Goal: Task Accomplishment & Management: Use online tool/utility

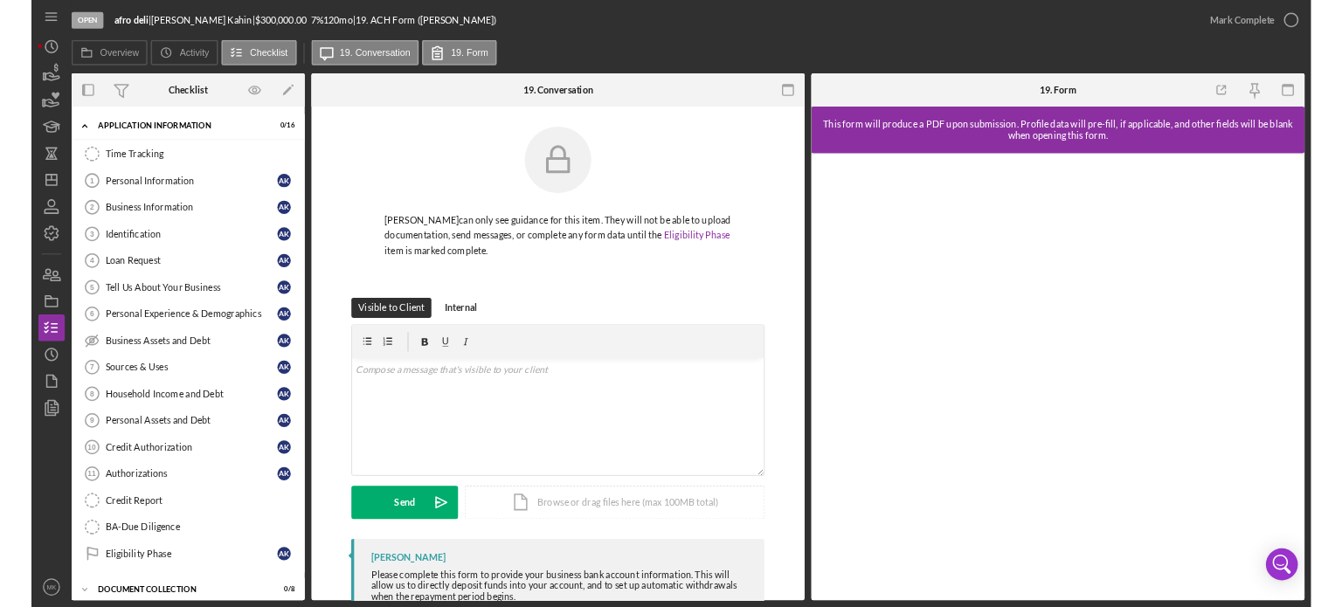
scroll to position [58, 0]
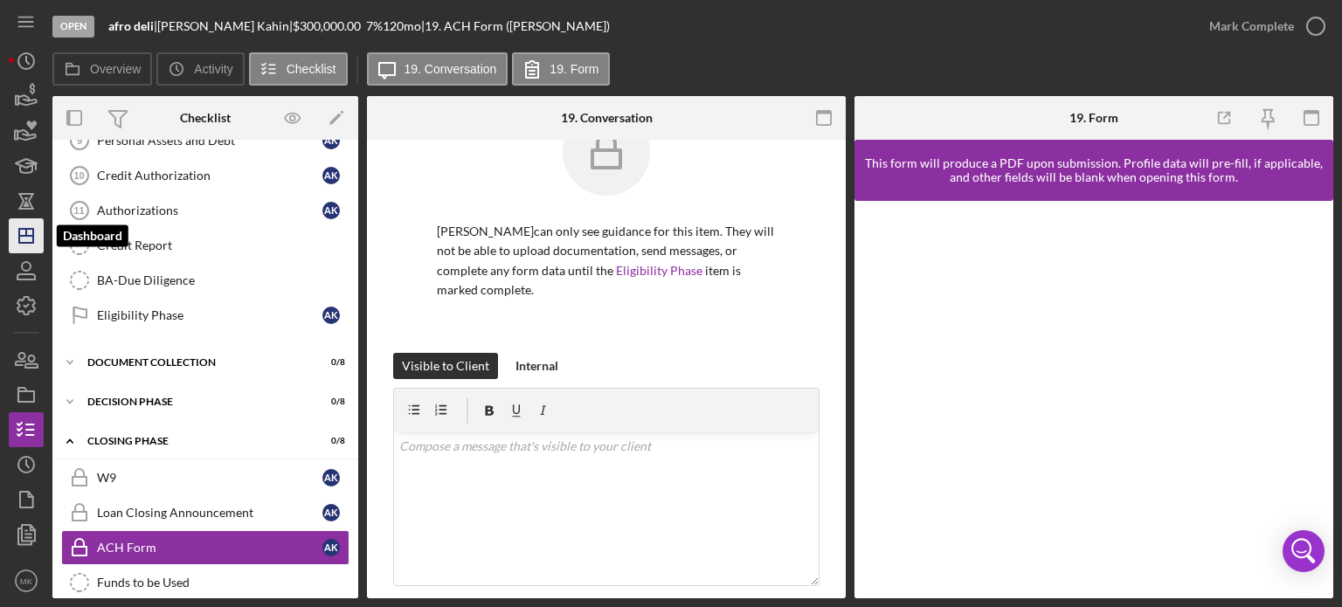
click at [26, 236] on line "button" at bounding box center [26, 232] width 0 height 7
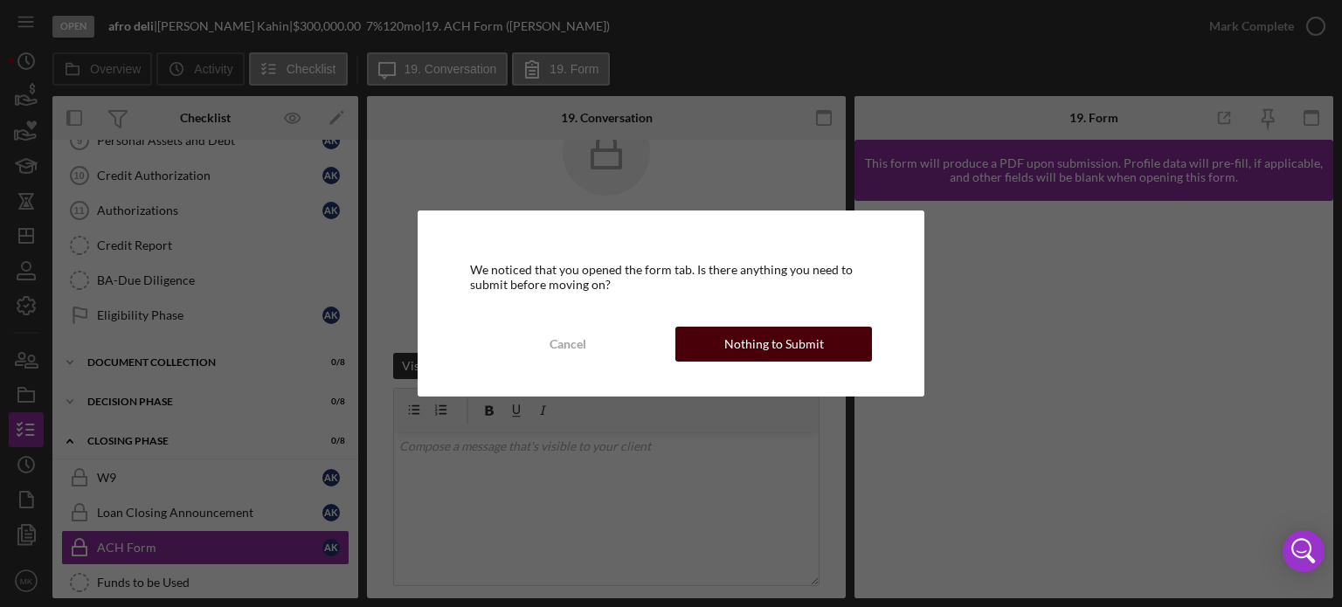
click at [753, 343] on div "Nothing to Submit" at bounding box center [775, 344] width 100 height 35
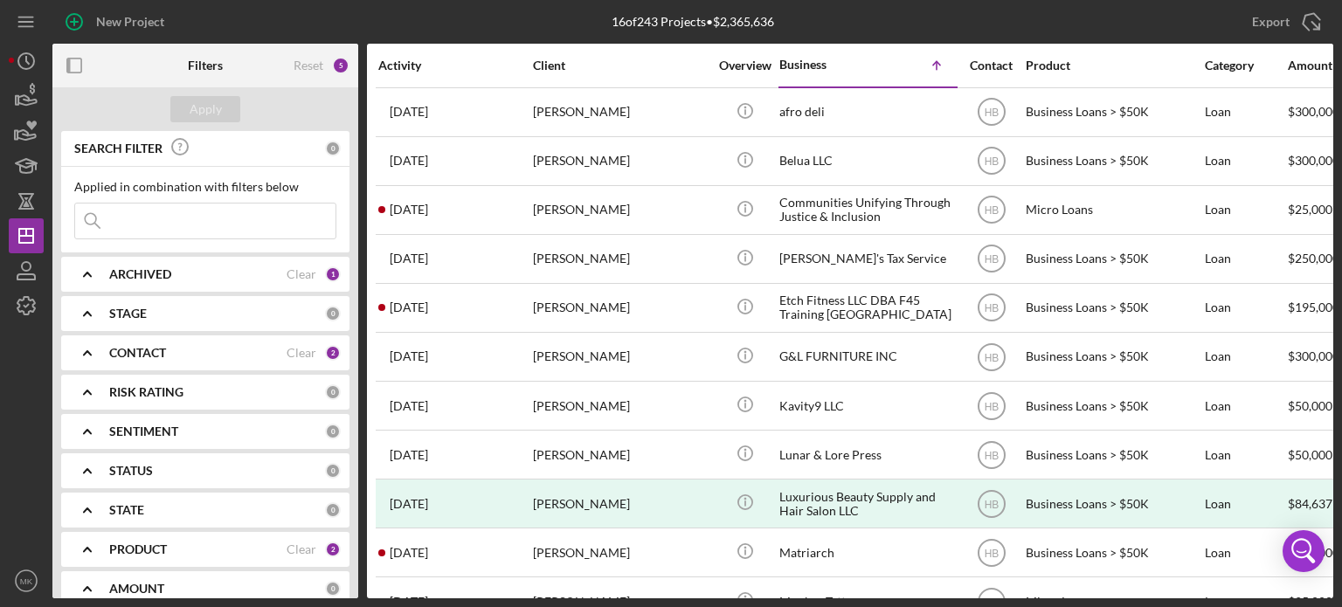
click at [269, 546] on div "PRODUCT" at bounding box center [197, 550] width 177 height 14
click at [349, 594] on div "SEARCH FILTER 0 Applied in combination with filters below Icon/Menu Close Icon/…" at bounding box center [205, 365] width 306 height 468
drag, startPoint x: 352, startPoint y: 303, endPoint x: 363, endPoint y: 376, distance: 73.3
click at [363, 376] on div "Filters Reset 5 Apply SEARCH FILTER 0 Applied in combination with filters below…" at bounding box center [692, 321] width 1281 height 555
drag, startPoint x: 353, startPoint y: 328, endPoint x: 352, endPoint y: 384, distance: 55.9
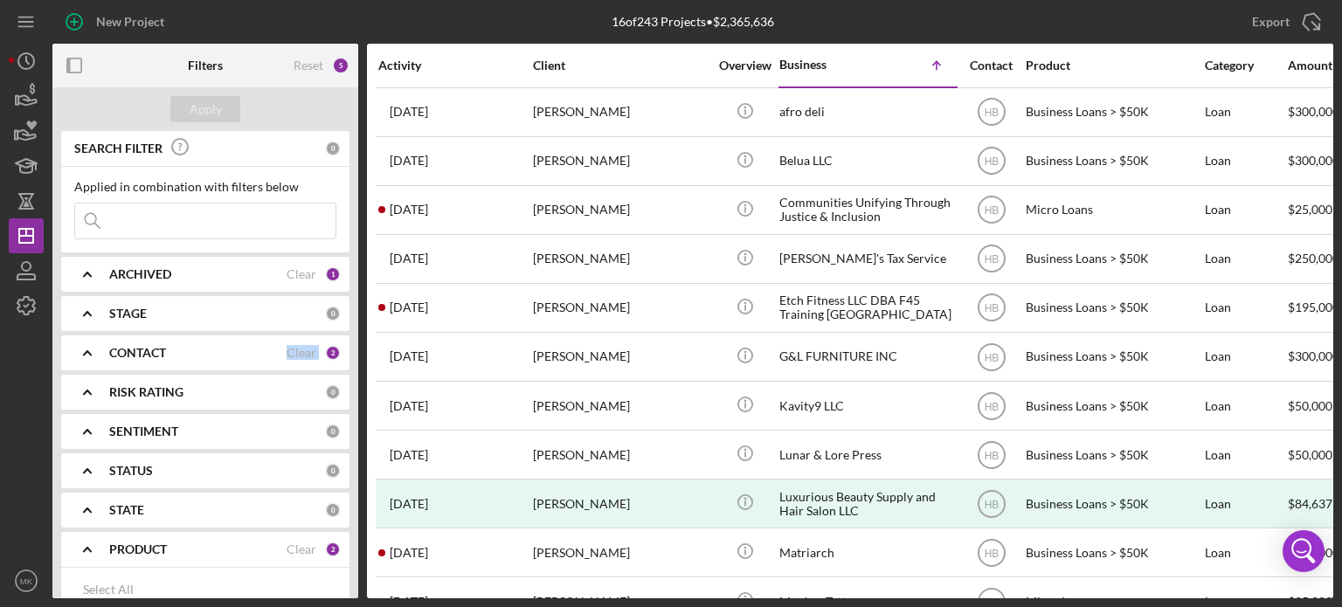
click at [352, 384] on div "SEARCH FILTER 0 Applied in combination with filters below Icon/Menu Close Icon/…" at bounding box center [205, 365] width 306 height 468
click at [348, 534] on div "SEARCH FILTER 0 Applied in combination with filters below Icon/Menu Close Icon/…" at bounding box center [205, 365] width 306 height 468
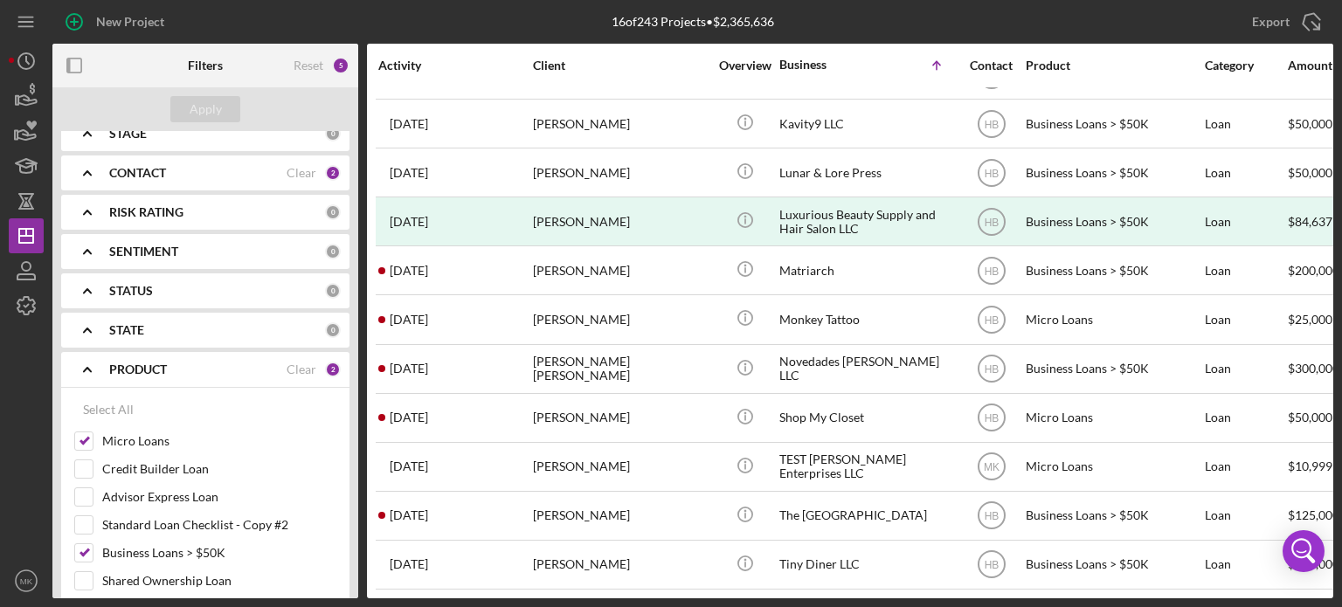
scroll to position [207, 0]
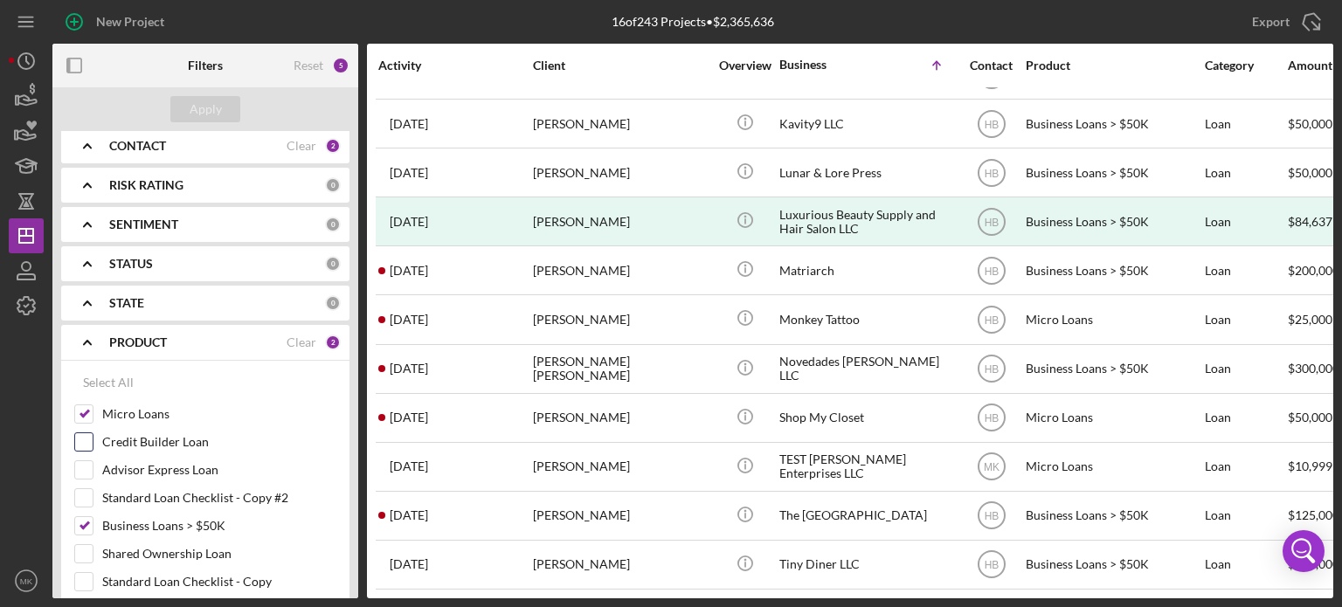
click at [85, 434] on input "Credit Builder Loan" at bounding box center [83, 442] width 17 height 17
checkbox input "true"
click at [85, 517] on input "Business Loans > $50K" at bounding box center [83, 525] width 17 height 17
checkbox input "false"
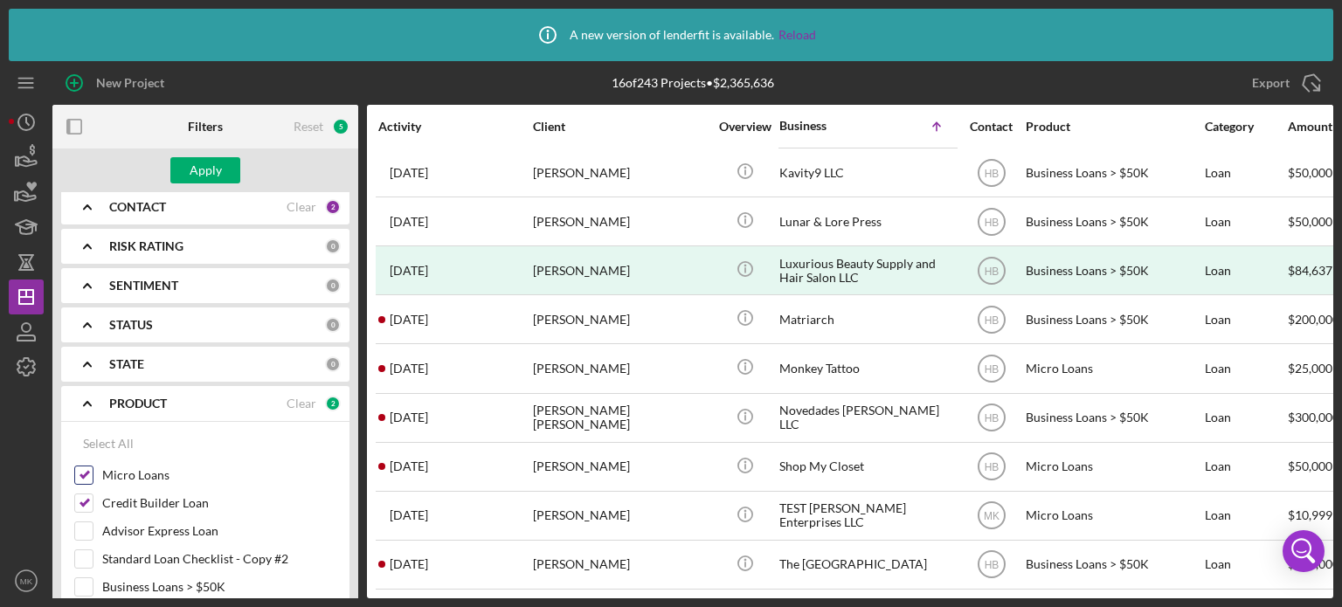
click at [87, 468] on input "Micro Loans" at bounding box center [83, 475] width 17 height 17
checkbox input "false"
click at [214, 167] on div "Apply" at bounding box center [206, 170] width 32 height 26
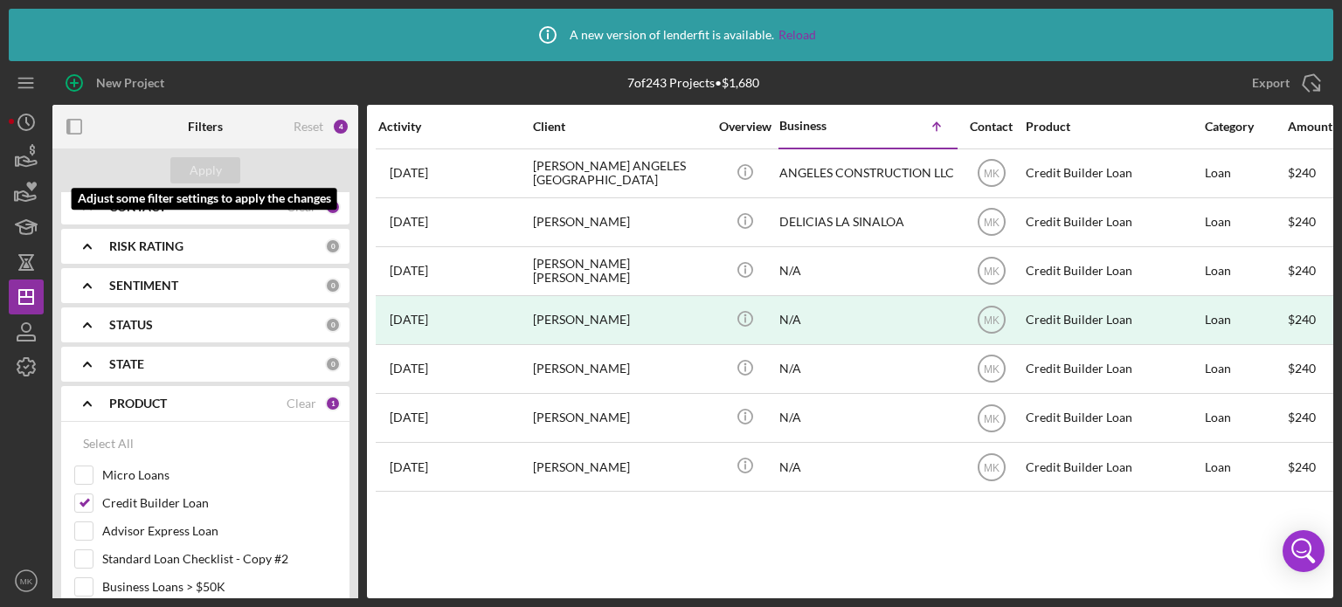
scroll to position [0, 0]
drag, startPoint x: 358, startPoint y: 299, endPoint x: 359, endPoint y: 202, distance: 97.0
click at [359, 202] on div "Filters Reset 4 Apply SEARCH FILTER 0 Applied in combination with filters below…" at bounding box center [692, 352] width 1281 height 494
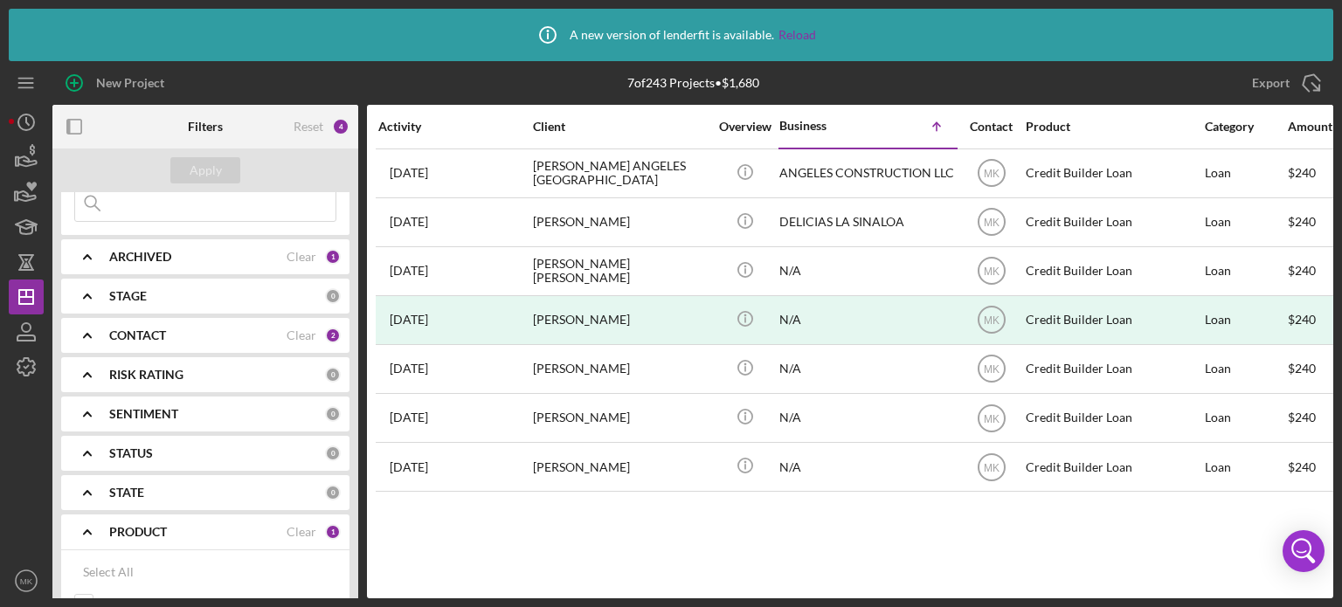
scroll to position [73, 0]
click at [123, 336] on b "CONTACT" at bounding box center [137, 341] width 57 height 14
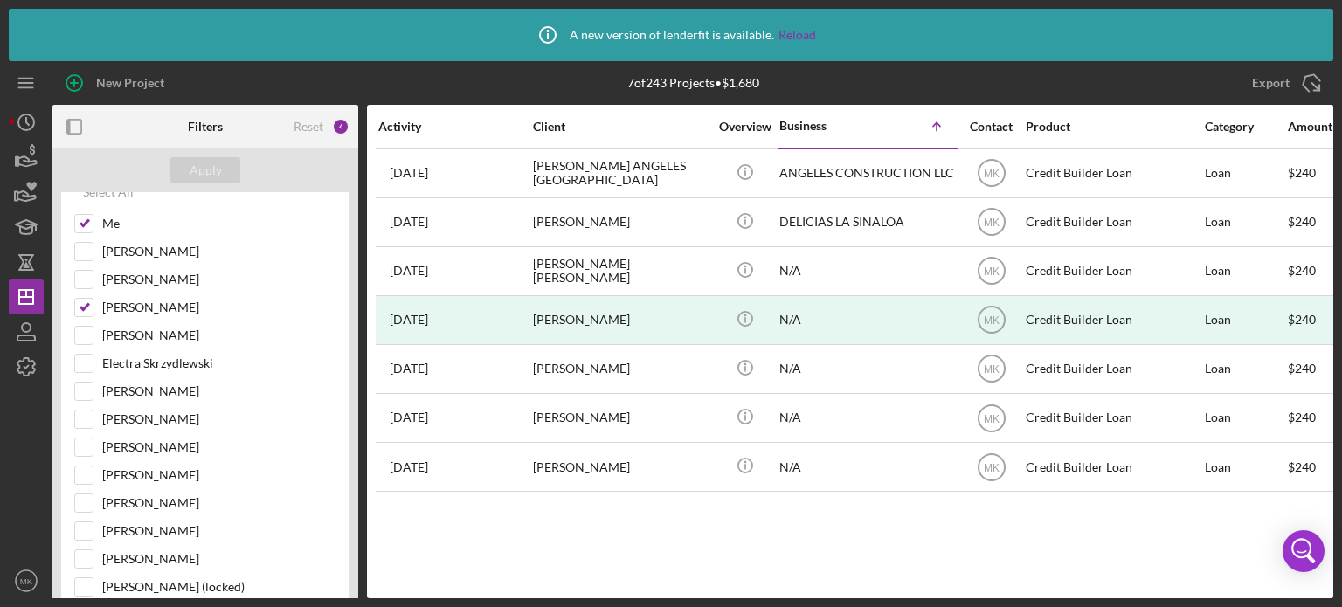
scroll to position [284, 0]
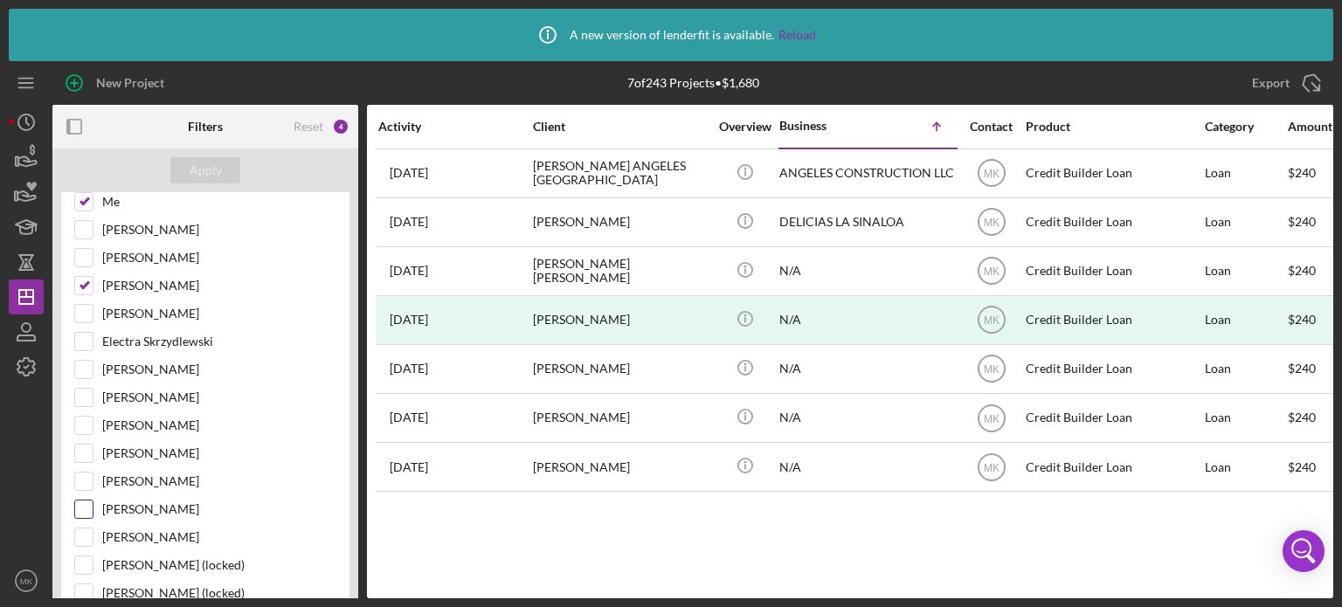
click at [84, 501] on input "[PERSON_NAME]" at bounding box center [83, 509] width 17 height 17
checkbox input "true"
click at [208, 172] on div "Apply" at bounding box center [206, 170] width 32 height 26
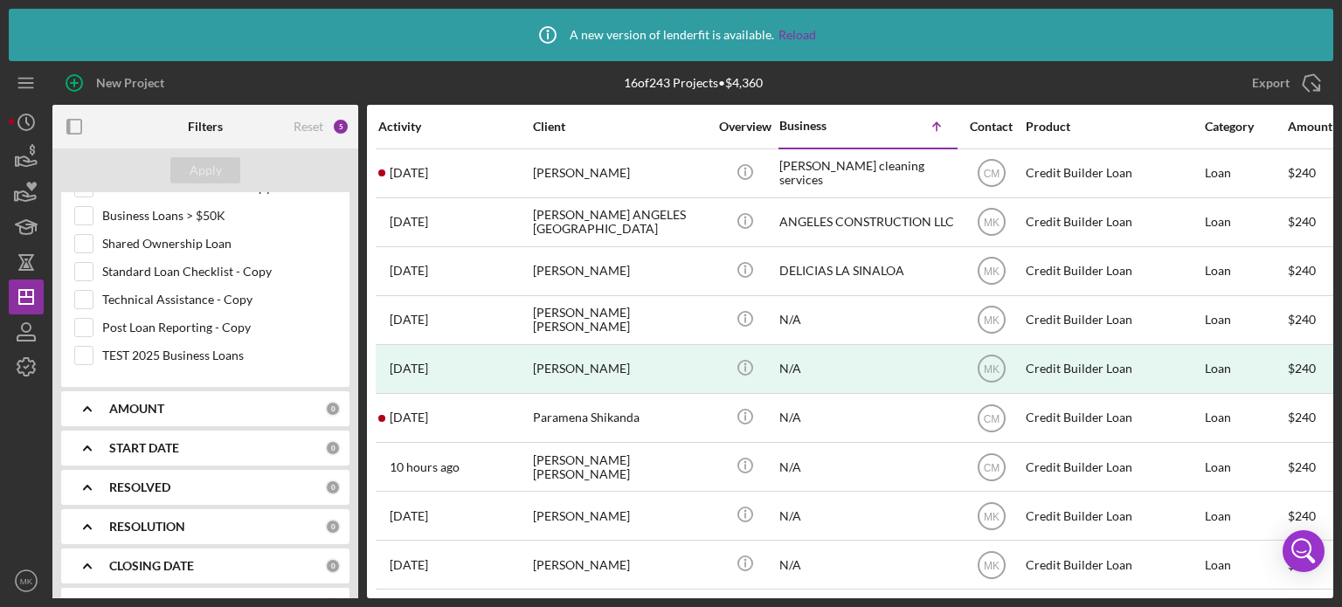
scroll to position [1172, 0]
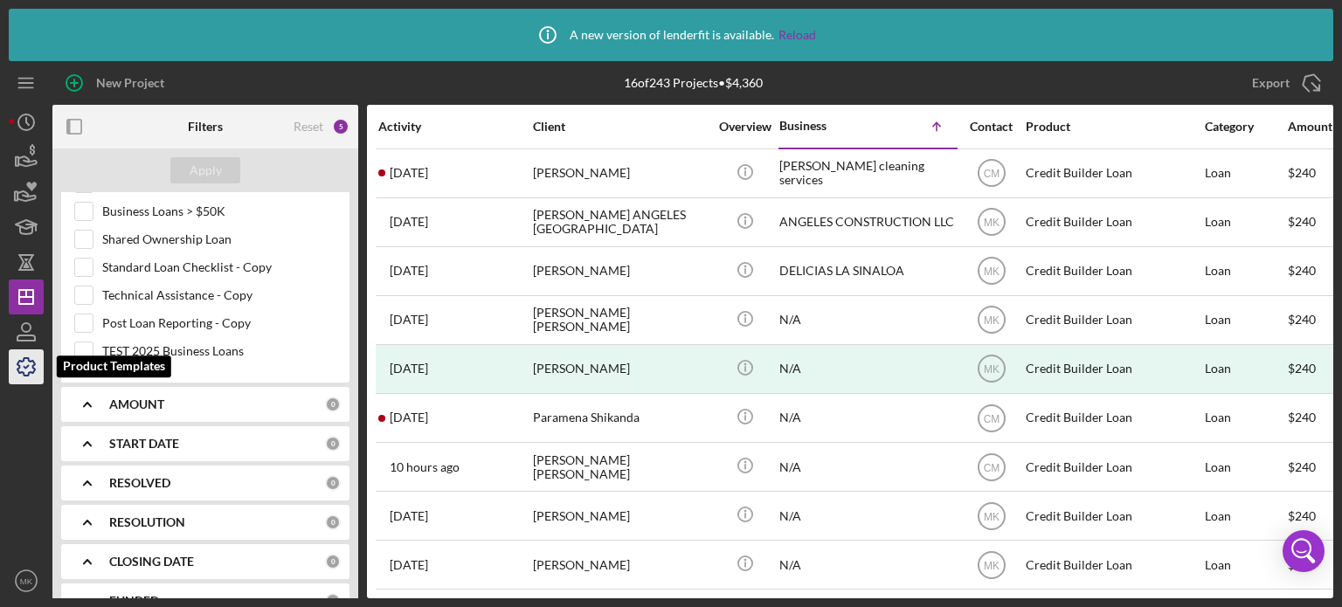
click at [31, 370] on icon "button" at bounding box center [26, 367] width 44 height 44
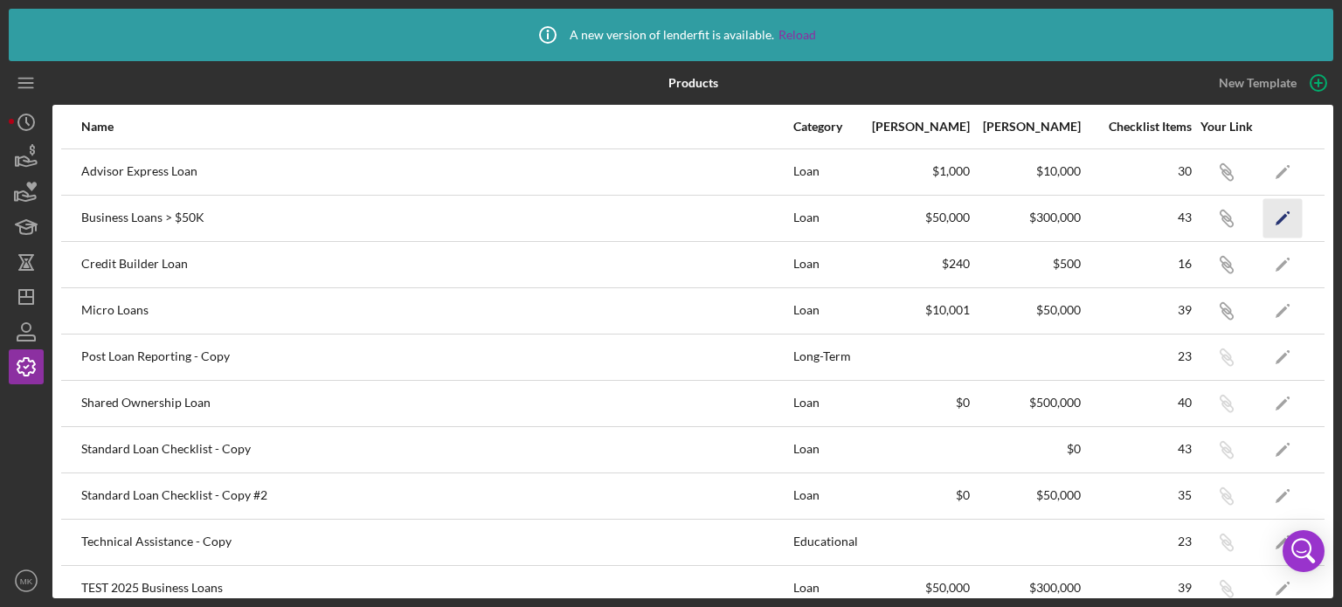
click at [1276, 217] on polygon "button" at bounding box center [1282, 219] width 12 height 12
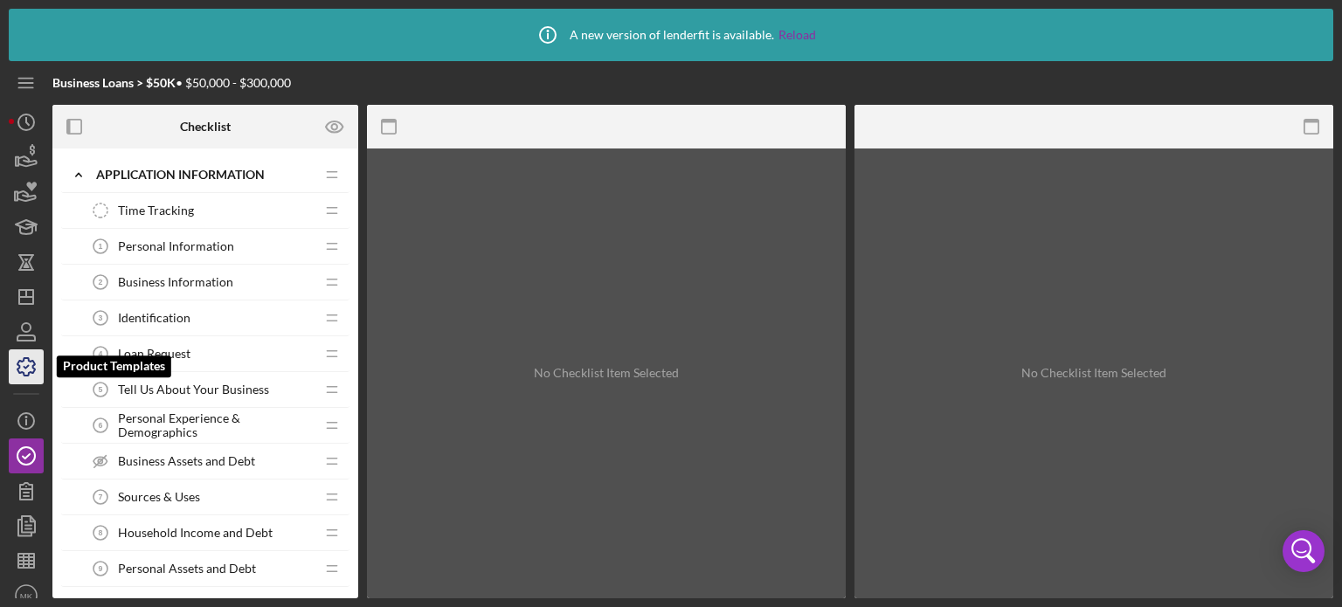
click at [28, 368] on icon "button" at bounding box center [26, 367] width 44 height 44
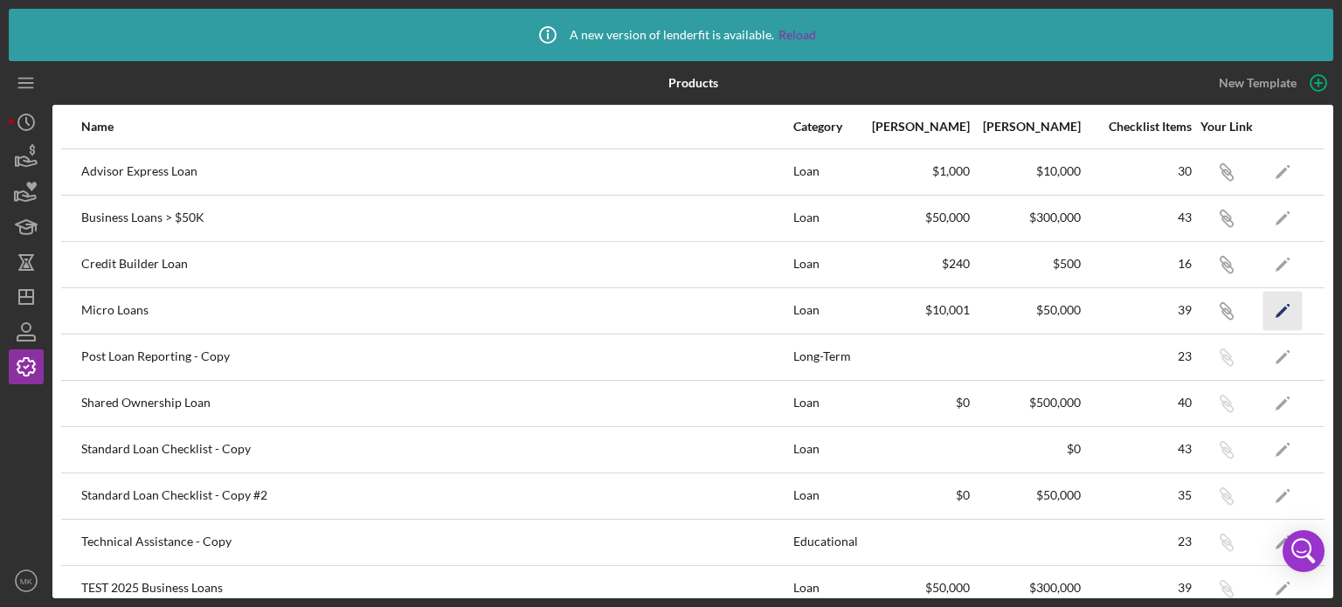
click at [1273, 309] on icon "Icon/Edit" at bounding box center [1283, 310] width 39 height 39
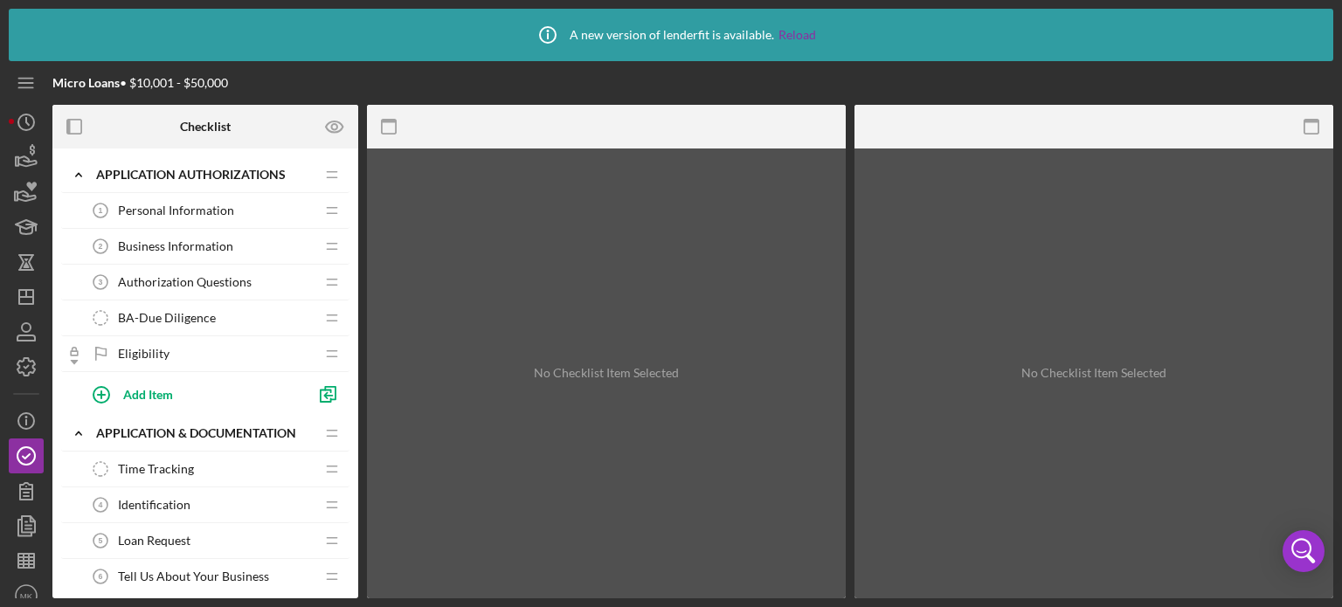
click at [350, 485] on div "Icon/Expander Application Authorizations Icon/Edit Icon/Drag Personal Informati…" at bounding box center [205, 373] width 306 height 433
drag, startPoint x: 350, startPoint y: 475, endPoint x: 347, endPoint y: 486, distance: 11.9
click at [347, 486] on div "Icon/Expander Application Authorizations Icon/Edit Icon/Drag Personal Informati…" at bounding box center [205, 373] width 306 height 433
